Goal: Task Accomplishment & Management: Use online tool/utility

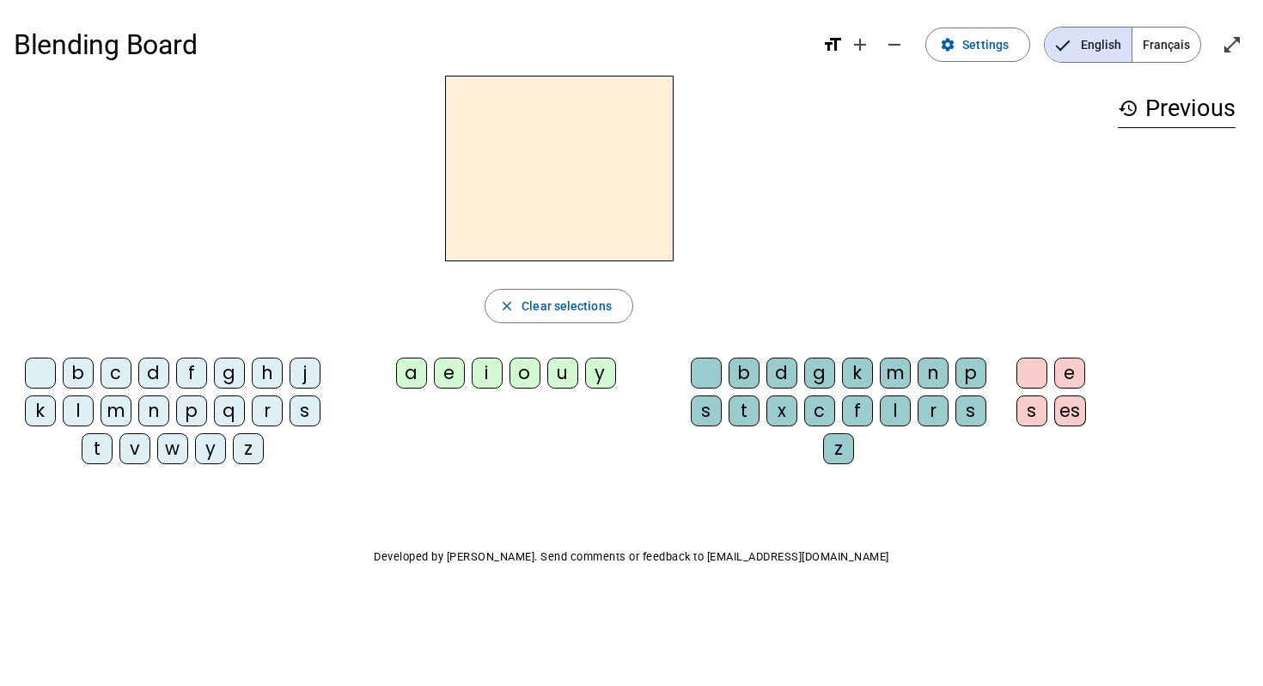
click at [76, 368] on div "b" at bounding box center [78, 372] width 31 height 31
click at [405, 365] on div "a" at bounding box center [411, 372] width 31 height 31
click at [777, 371] on div "d" at bounding box center [781, 372] width 31 height 31
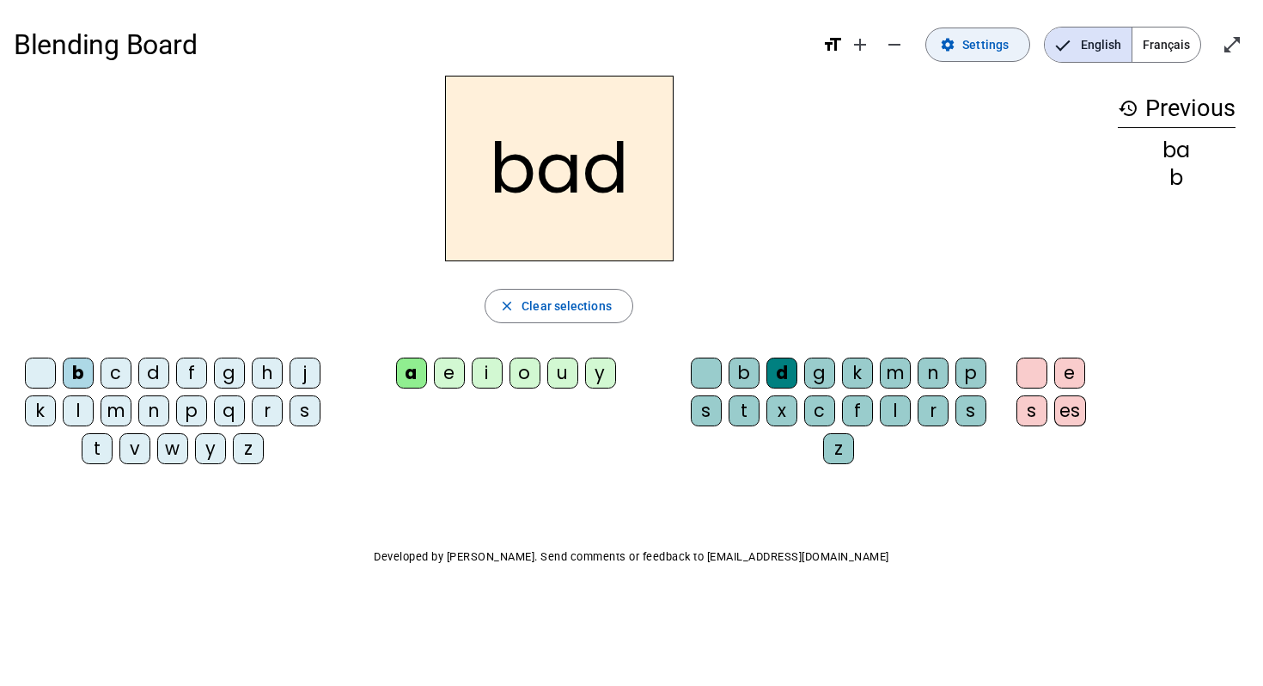
click at [993, 38] on span "Settings" at bounding box center [985, 44] width 46 height 21
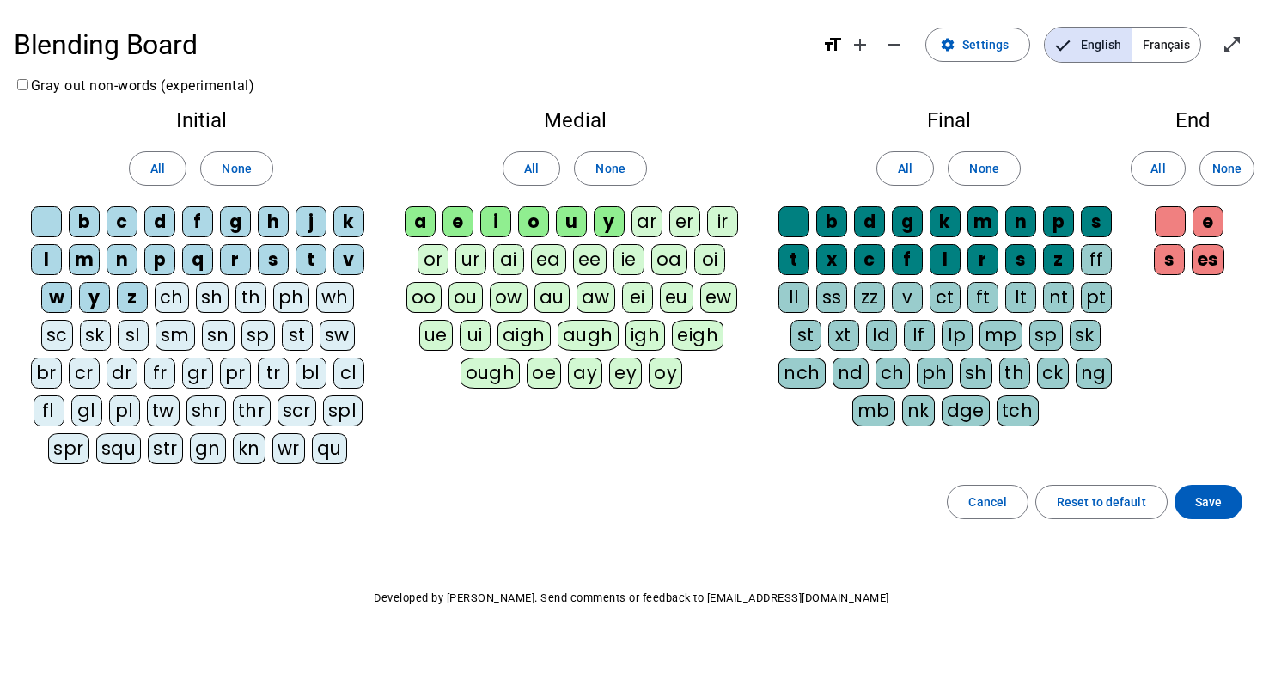
click at [1173, 41] on span "Français" at bounding box center [1166, 44] width 68 height 34
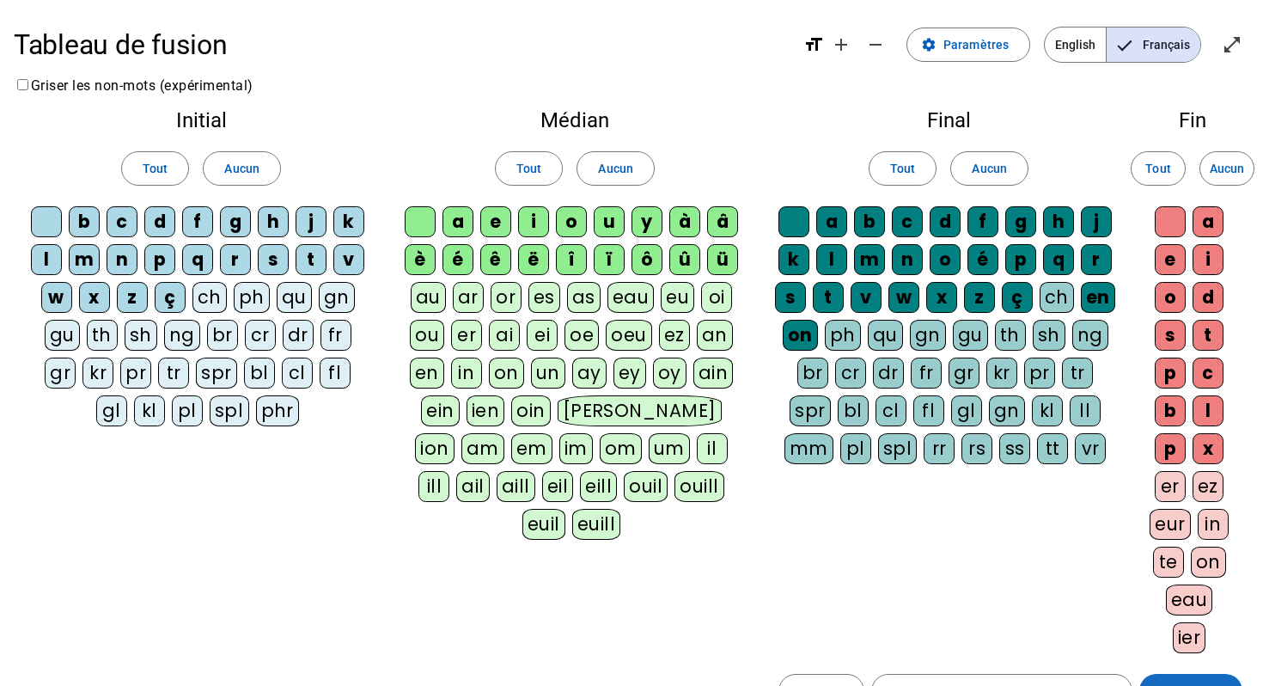
click at [1153, 676] on span at bounding box center [1190, 690] width 103 height 41
